Goal: Transaction & Acquisition: Purchase product/service

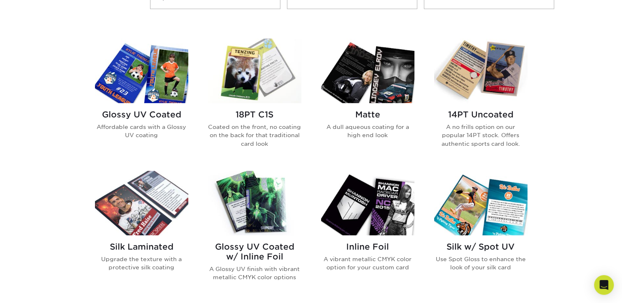
scroll to position [380, 0]
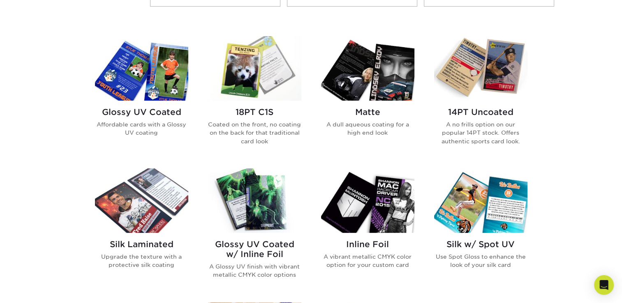
click at [163, 127] on p "Affordable cards with a Glossy UV coating" at bounding box center [141, 128] width 93 height 17
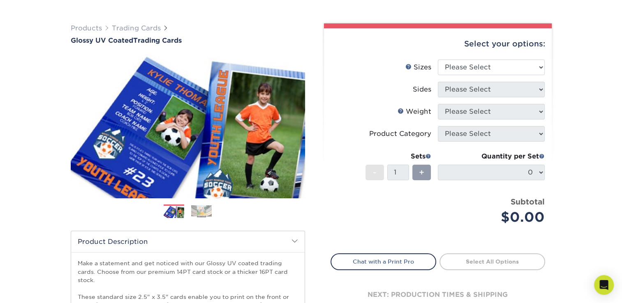
scroll to position [46, 0]
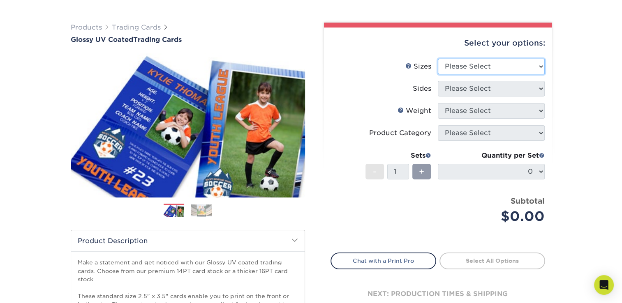
click at [542, 63] on select "Please Select 2.5" x 3.5"" at bounding box center [491, 67] width 107 height 16
select select "2.50x3.50"
click at [438, 59] on select "Please Select 2.5" x 3.5"" at bounding box center [491, 67] width 107 height 16
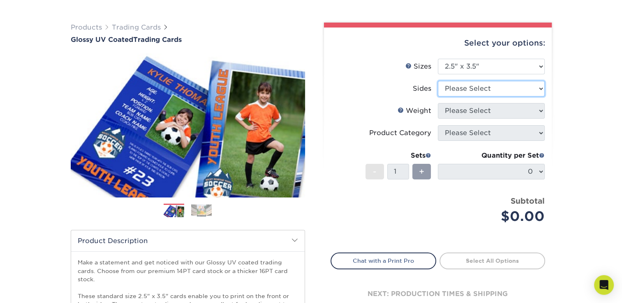
click at [532, 94] on select "Please Select Print Both Sides Print Front Only" at bounding box center [491, 89] width 107 height 16
click at [518, 89] on select "Please Select Print Both Sides Print Front Only" at bounding box center [491, 89] width 107 height 16
click at [538, 90] on select "Please Select Print Both Sides Print Front Only" at bounding box center [491, 89] width 107 height 16
select select "13abbda7-1d64-4f25-8bb2-c179b224825d"
click at [438, 81] on select "Please Select Print Both Sides Print Front Only" at bounding box center [491, 89] width 107 height 16
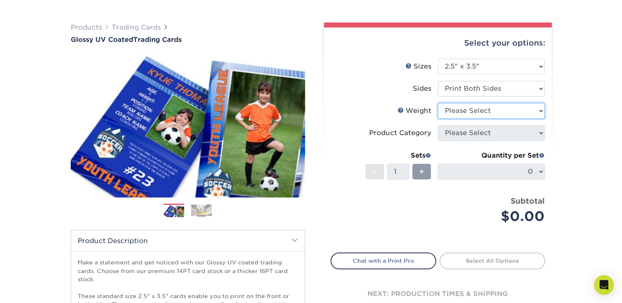
click at [535, 113] on select "Please Select 16PT 14PT 18PT C1S" at bounding box center [491, 111] width 107 height 16
select select "16PT"
click at [438, 103] on select "Please Select 16PT 14PT 18PT C1S" at bounding box center [491, 111] width 107 height 16
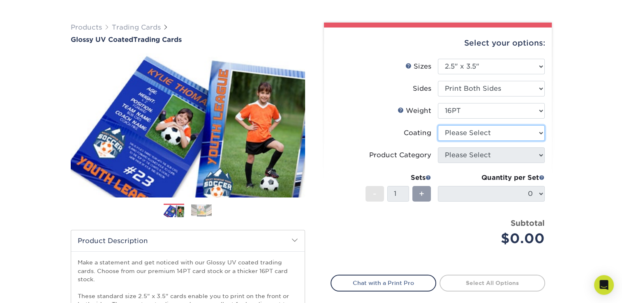
click at [502, 136] on select at bounding box center [491, 133] width 107 height 16
select select "1e8116af-acfc-44b1-83dc-8181aa338834"
click at [438, 125] on select at bounding box center [491, 133] width 107 height 16
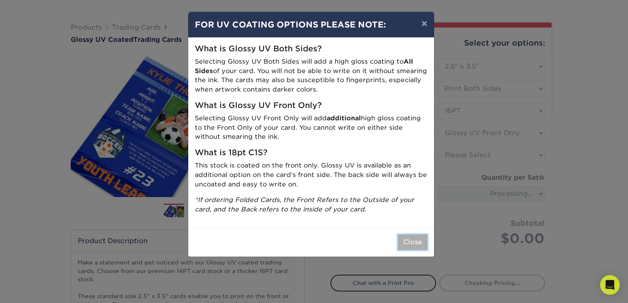
click at [414, 246] on button "Close" at bounding box center [413, 243] width 30 height 16
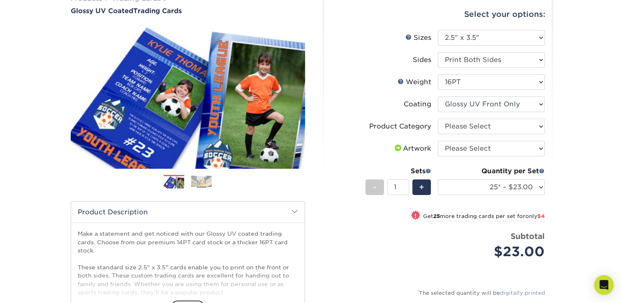
scroll to position [77, 0]
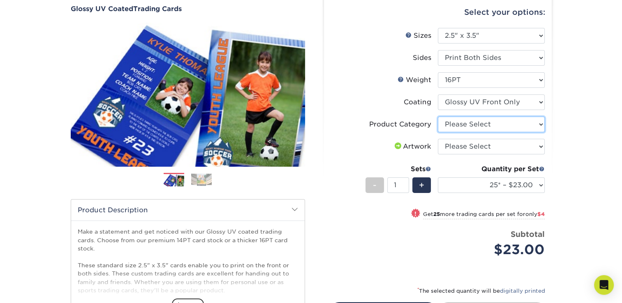
click at [538, 123] on select "Please Select Trading Cards" at bounding box center [491, 125] width 107 height 16
select select "c2f9bce9-36c2-409d-b101-c29d9d031e18"
click at [438, 117] on select "Please Select Trading Cards" at bounding box center [491, 125] width 107 height 16
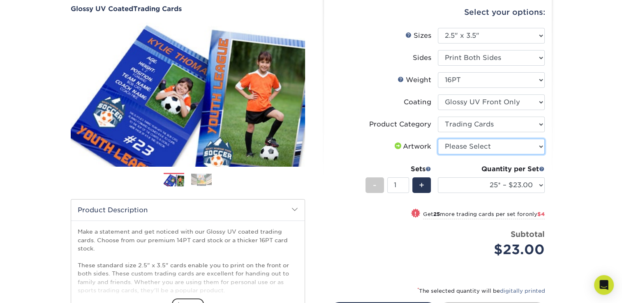
click at [535, 153] on select "Please Select I will upload files I need a design - $100" at bounding box center [491, 147] width 107 height 16
select select "upload"
click at [438, 139] on select "Please Select I will upload files I need a design - $100" at bounding box center [491, 147] width 107 height 16
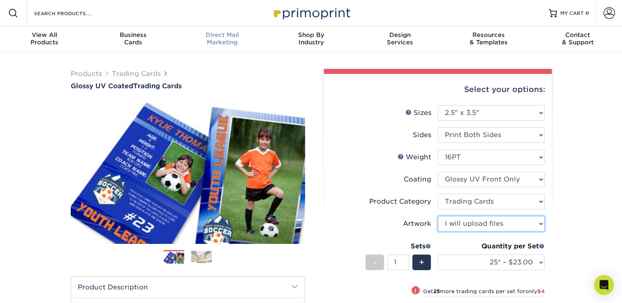
scroll to position [0, 0]
